Goal: Task Accomplishment & Management: Complete application form

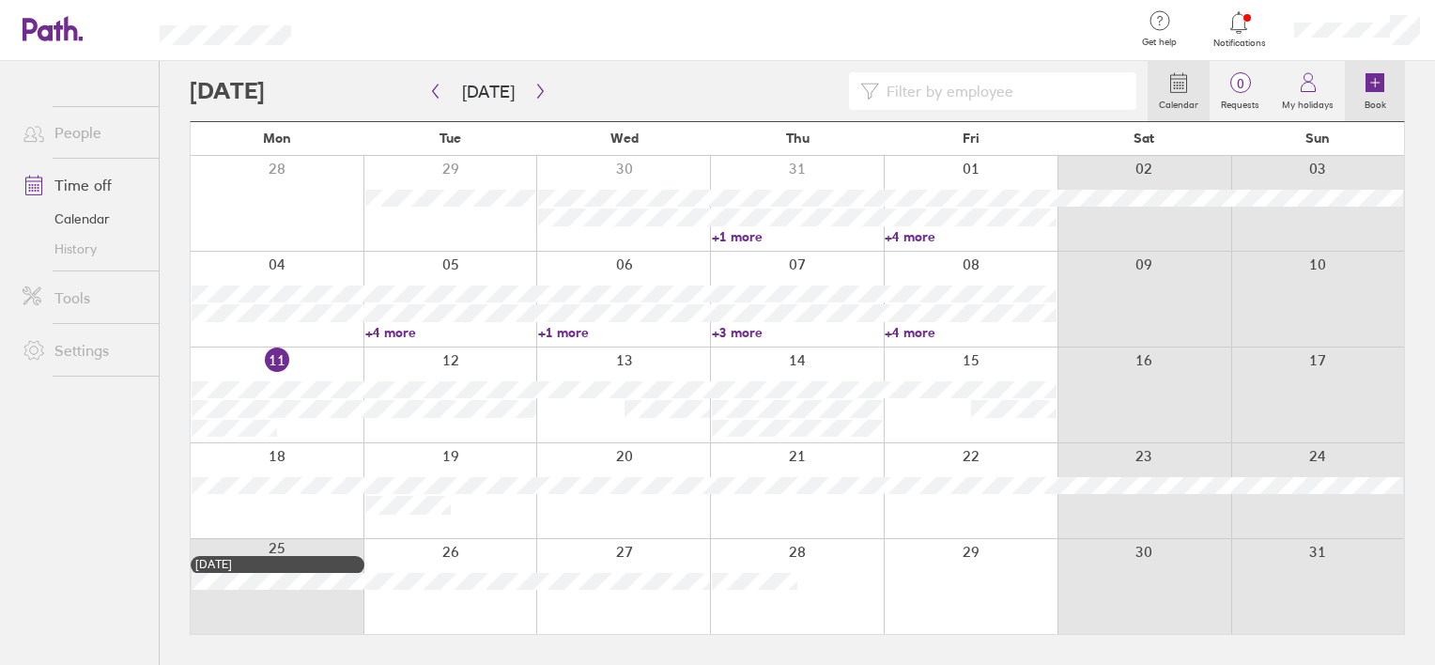
click at [1367, 90] on icon at bounding box center [1375, 82] width 19 height 19
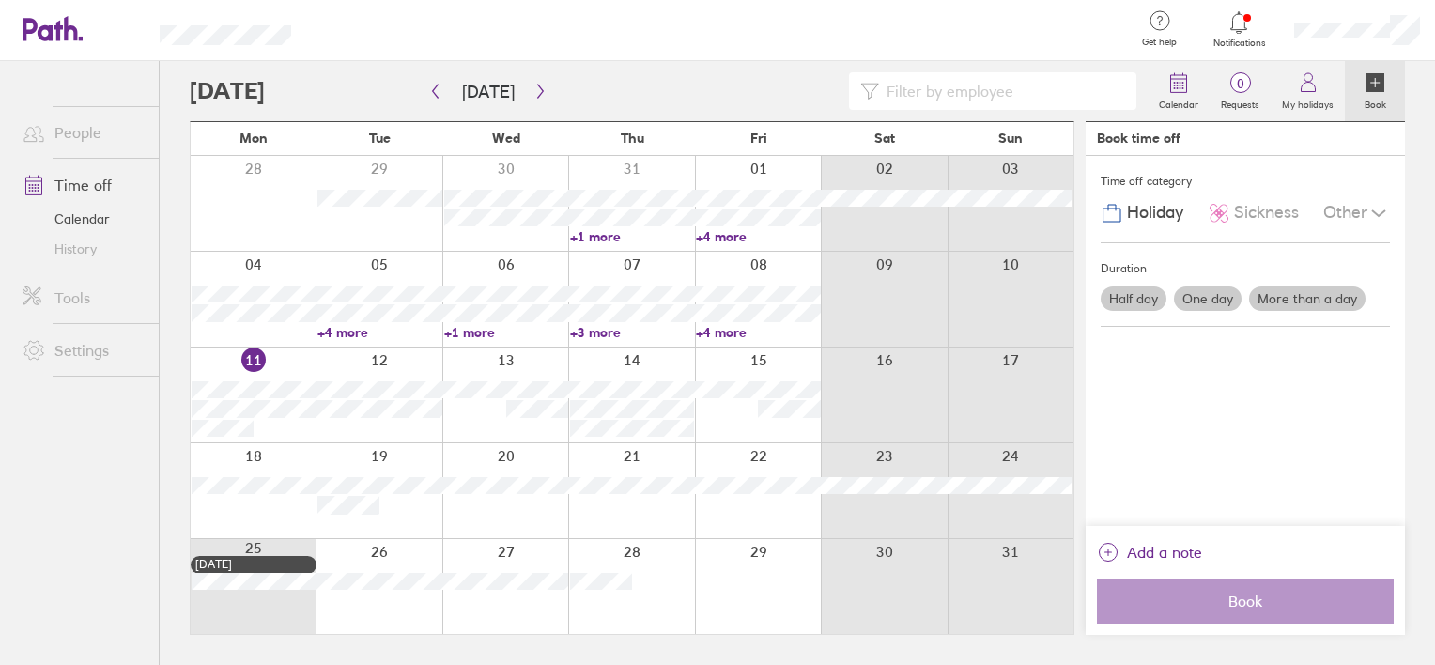
click at [1202, 295] on label "One day" at bounding box center [1208, 299] width 68 height 24
click at [0, 0] on input "One day" at bounding box center [0, 0] width 0 height 0
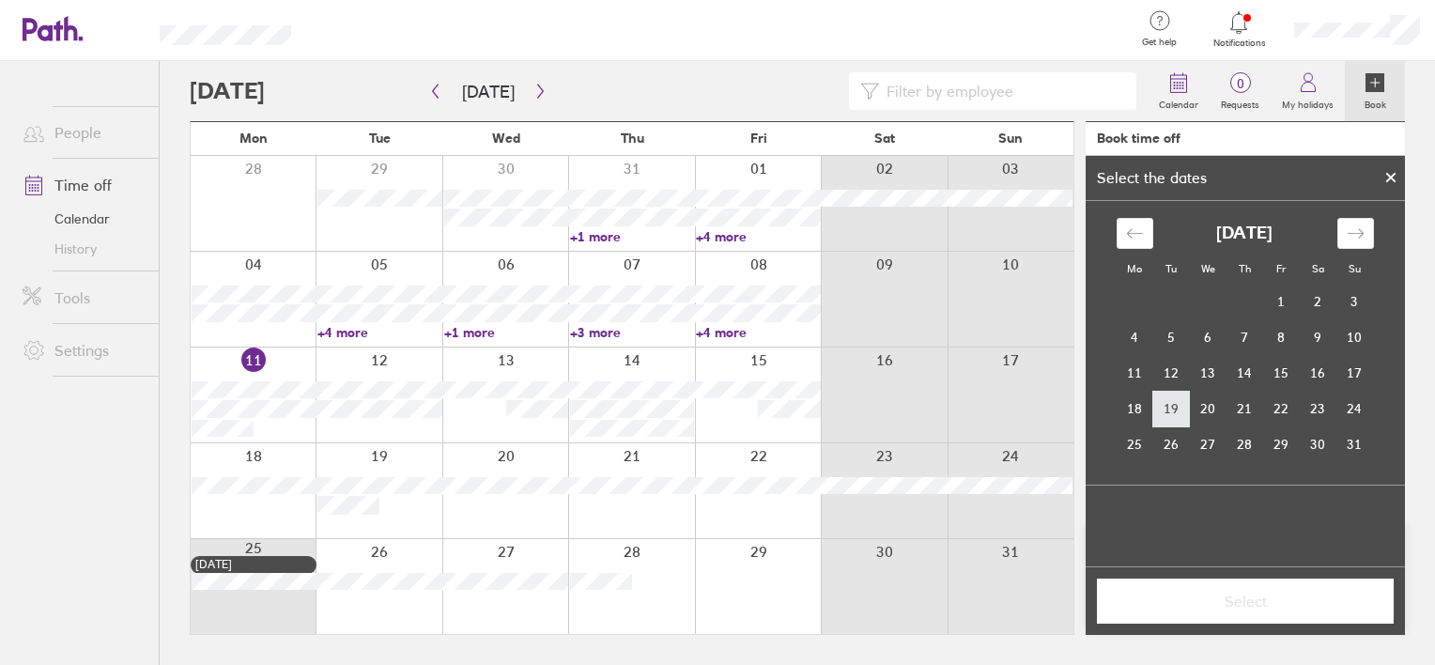
click at [1174, 400] on td "19" at bounding box center [1172, 409] width 37 height 36
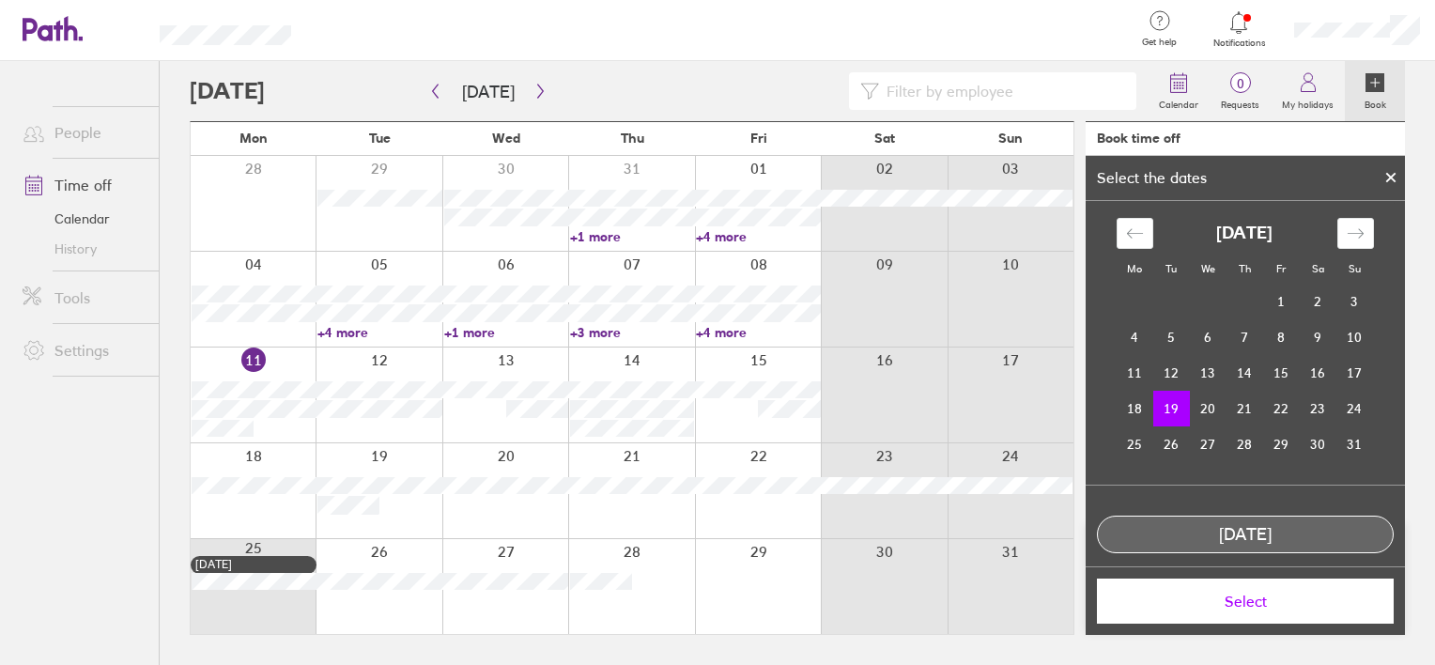
click at [1265, 601] on span "Select" at bounding box center [1245, 601] width 271 height 17
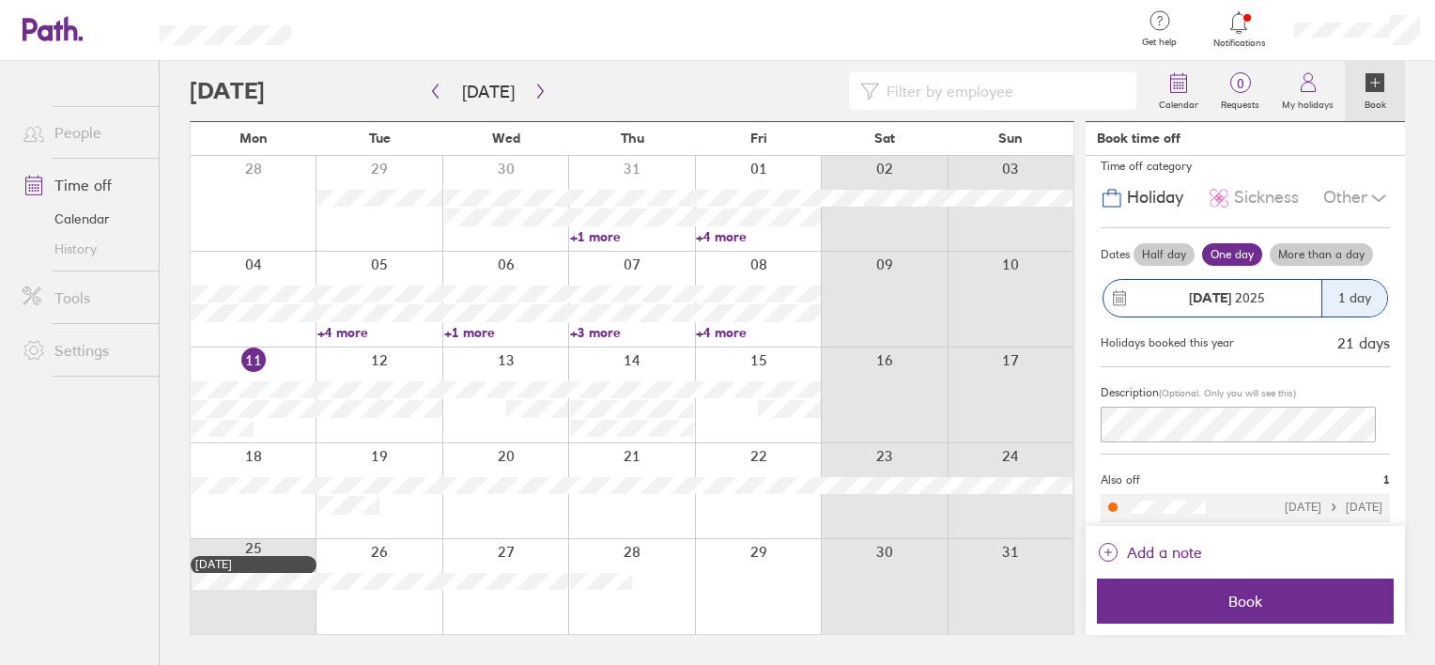
scroll to position [20, 0]
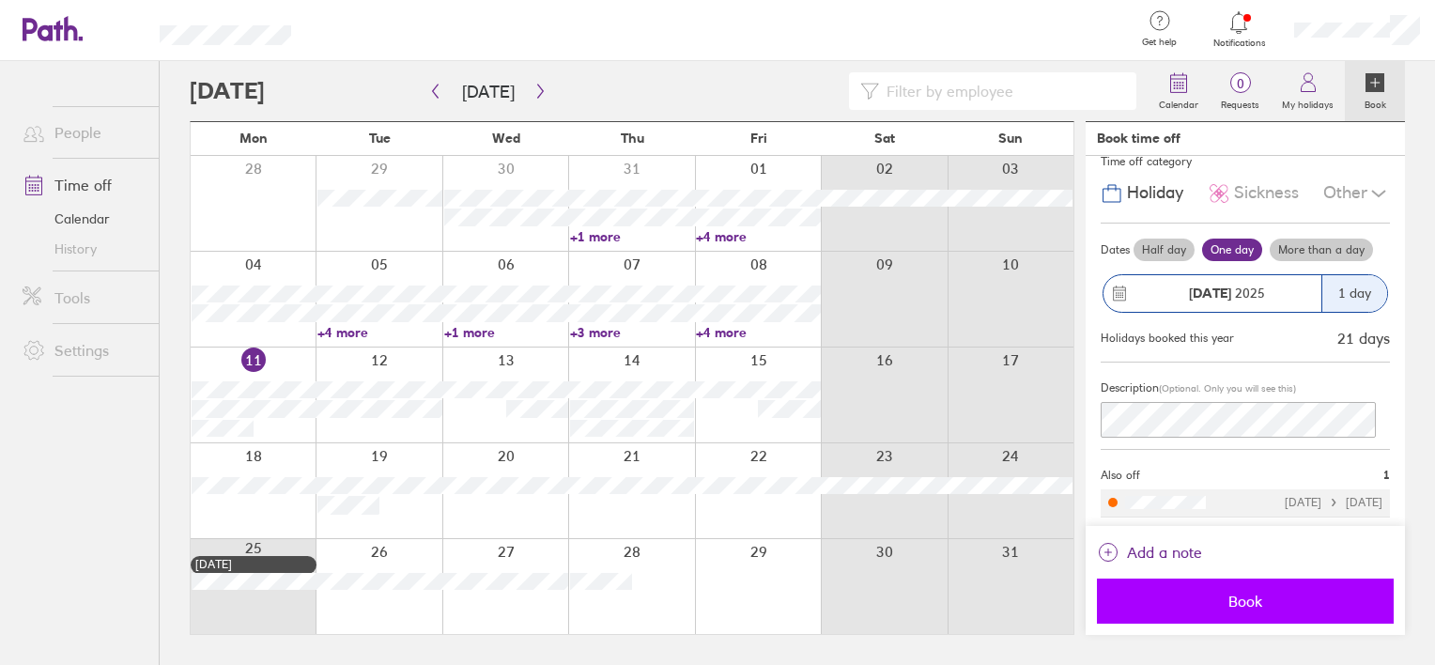
click at [1227, 594] on span "Book" at bounding box center [1245, 601] width 271 height 17
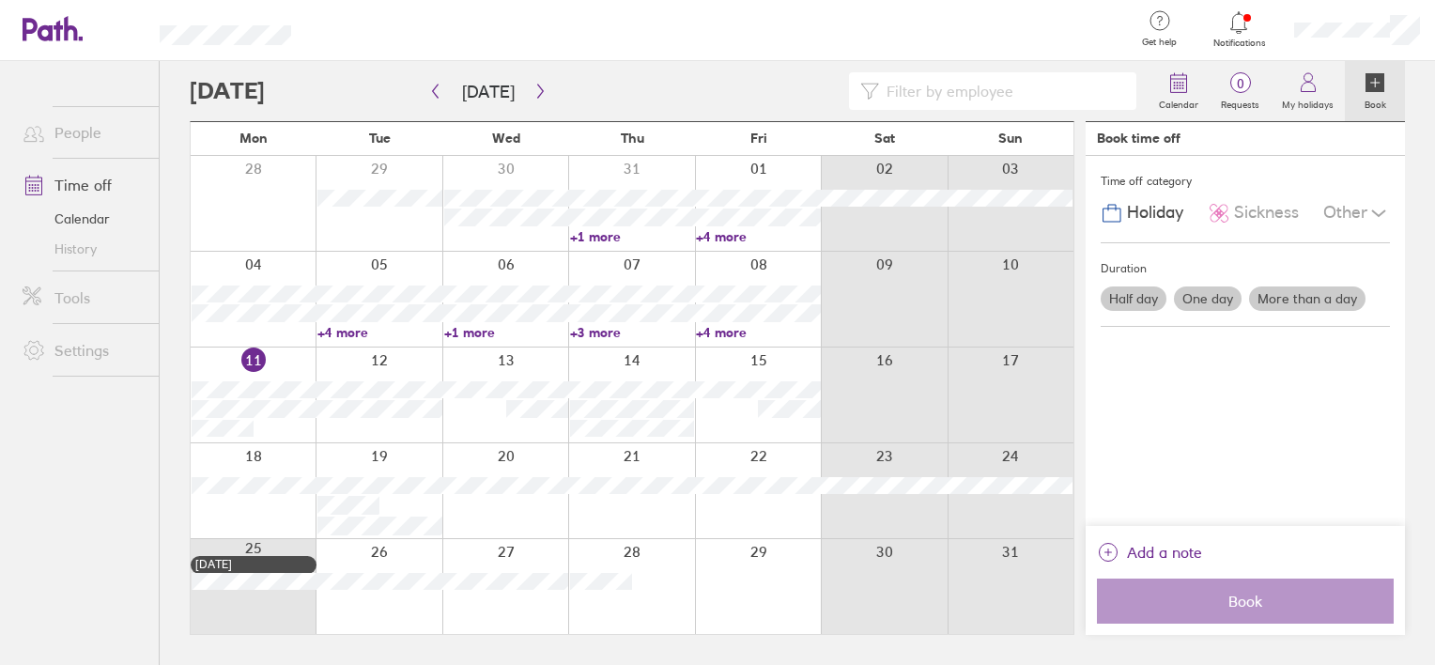
scroll to position [0, 0]
click at [1236, 27] on icon at bounding box center [1239, 22] width 23 height 23
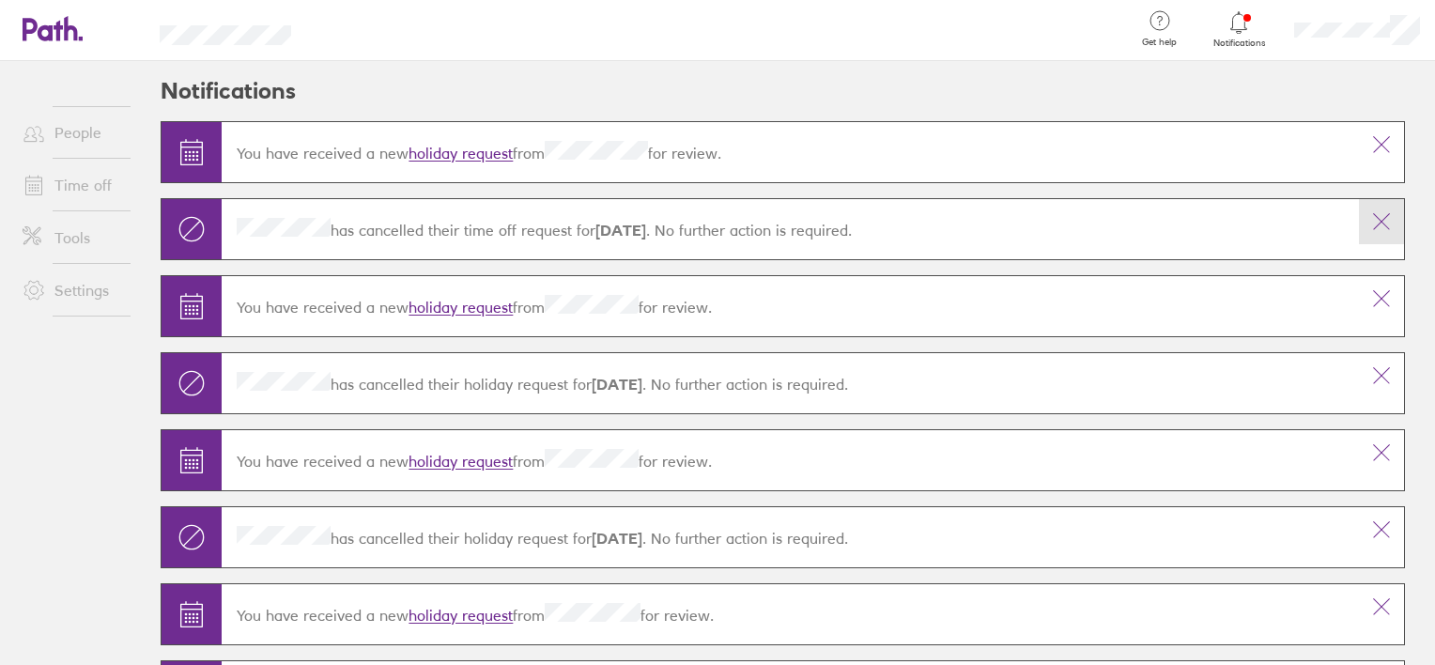
click at [1371, 215] on icon at bounding box center [1382, 221] width 23 height 23
